Goal: Navigation & Orientation: Find specific page/section

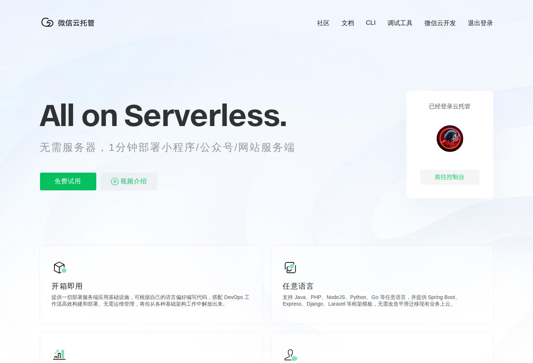
scroll to position [0, 1316]
click at [449, 175] on div "前往控制台" at bounding box center [449, 177] width 59 height 15
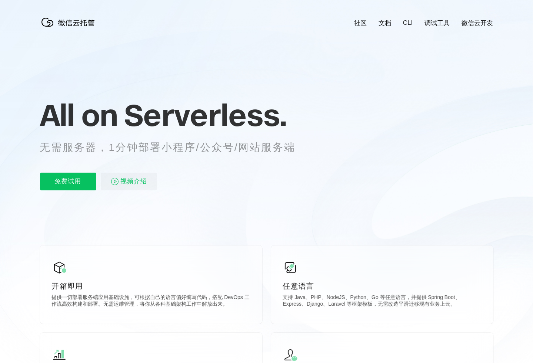
scroll to position [0, 1316]
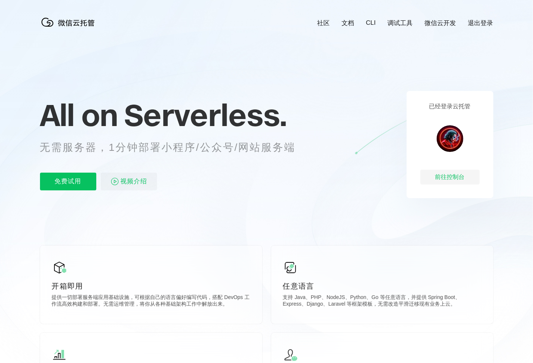
click at [401, 23] on link "调试工具" at bounding box center [400, 23] width 25 height 9
click at [450, 23] on link "微信云开发" at bounding box center [440, 23] width 31 height 9
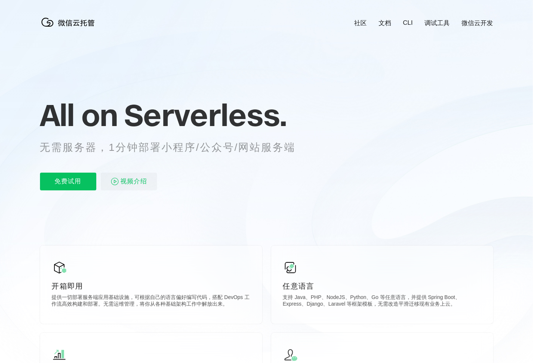
scroll to position [0, 1316]
